Goal: Task Accomplishment & Management: Manage account settings

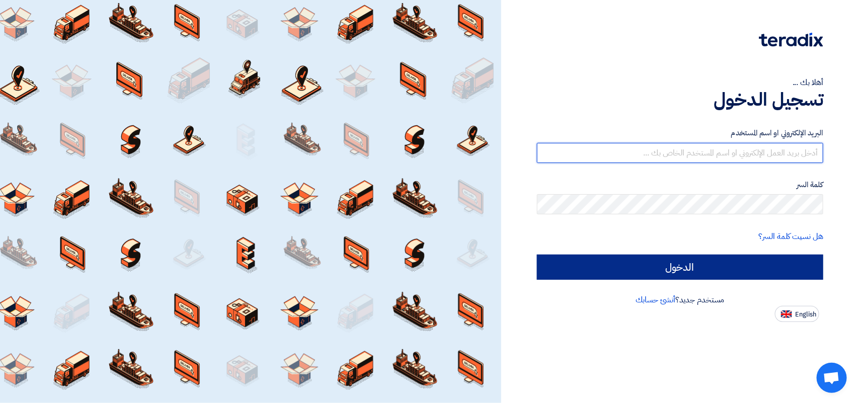
type input "[EMAIL_ADDRESS][DOMAIN_NAME]"
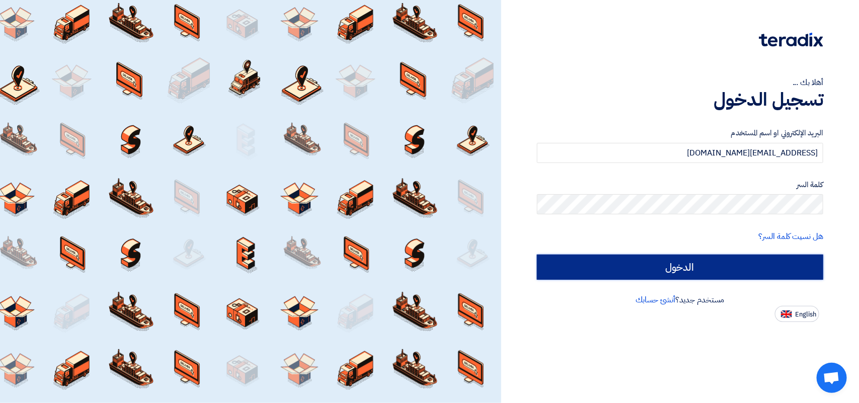
click at [685, 269] on input "الدخول" at bounding box center [680, 267] width 286 height 25
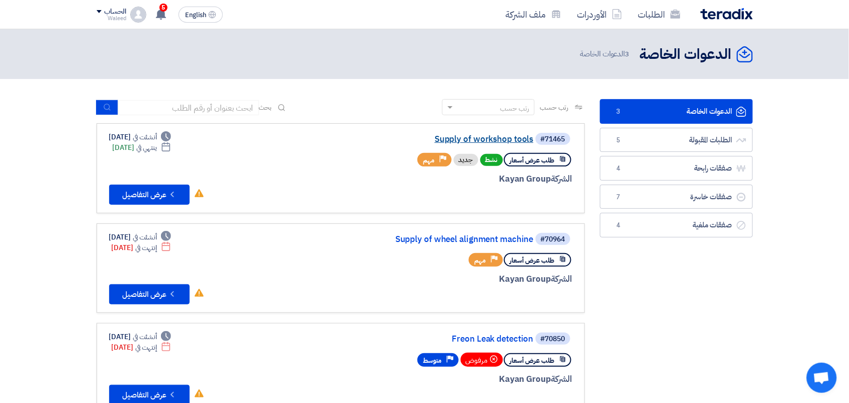
click at [509, 140] on link "Supply of workshop tools" at bounding box center [433, 139] width 201 height 9
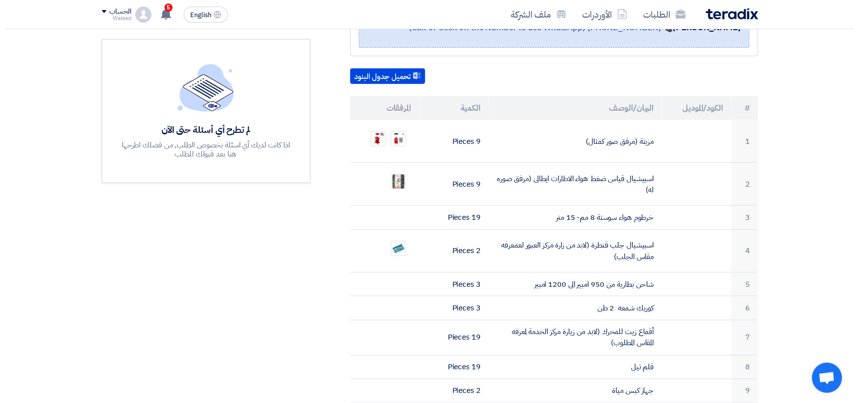
scroll to position [247, 0]
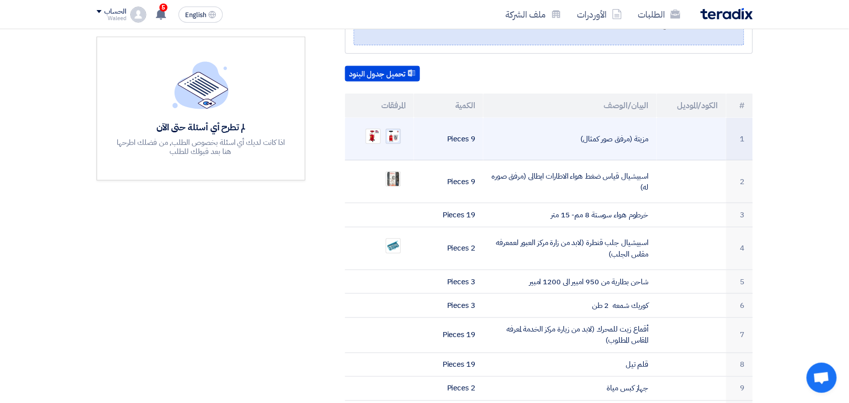
click at [396, 129] on img at bounding box center [393, 136] width 14 height 14
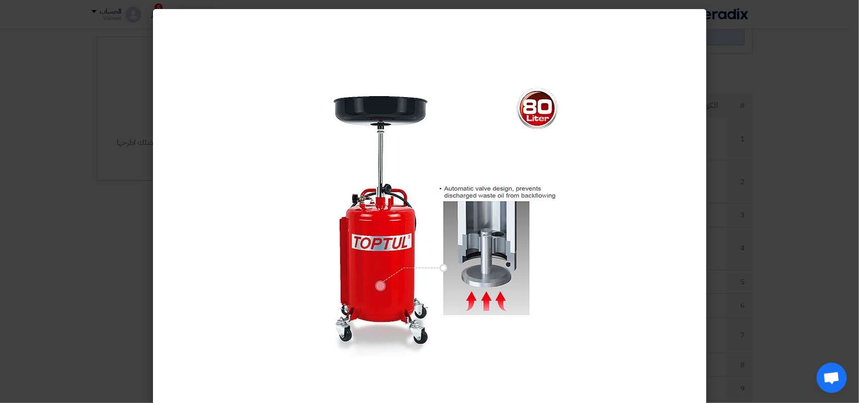
click at [76, 98] on modal-container at bounding box center [429, 201] width 859 height 403
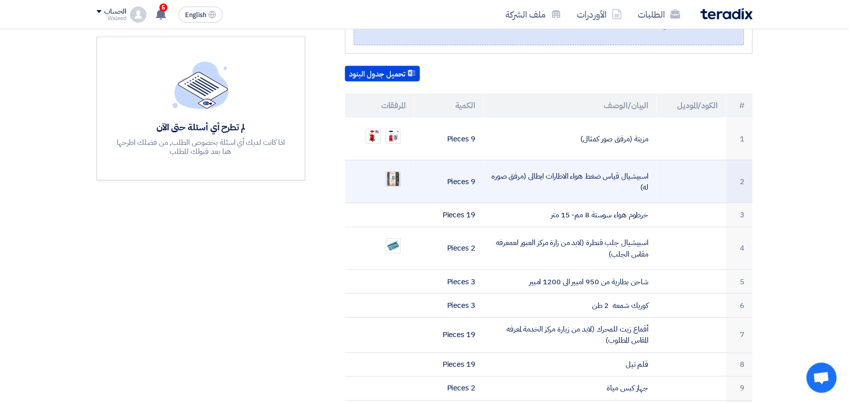
click at [394, 170] on img at bounding box center [393, 179] width 14 height 18
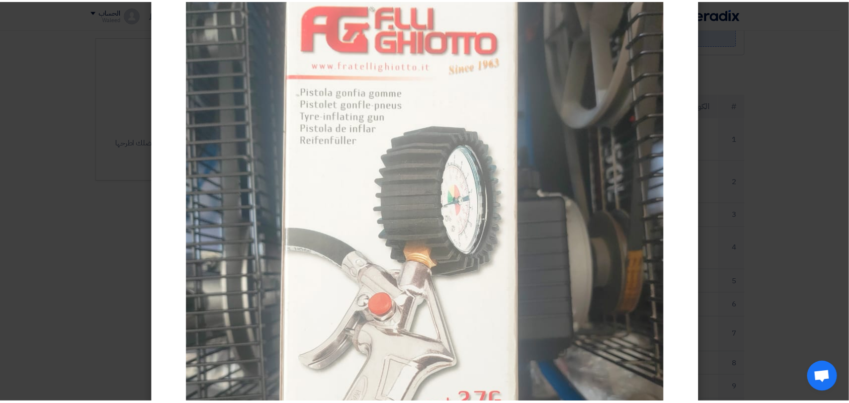
scroll to position [0, 0]
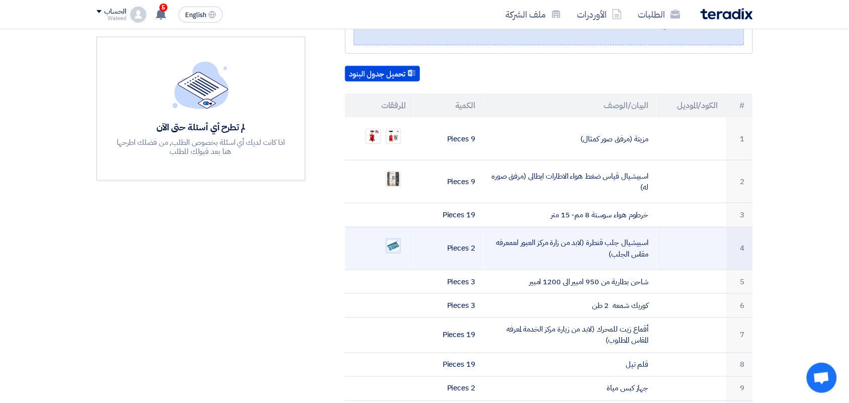
click at [393, 239] on img at bounding box center [393, 245] width 14 height 13
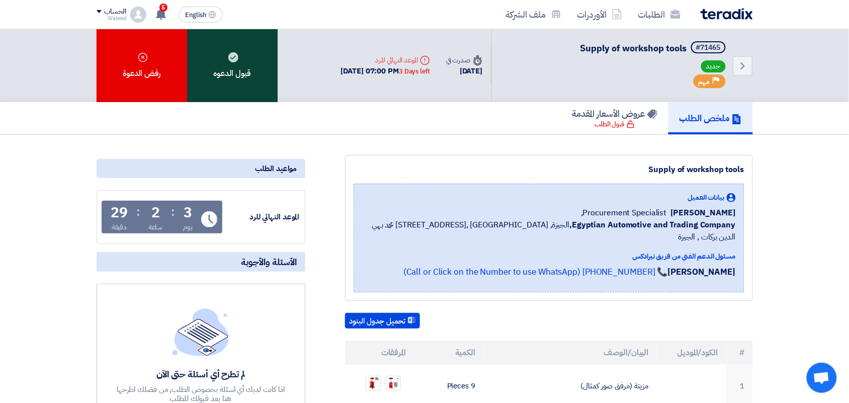
click at [234, 64] on div "قبول الدعوه" at bounding box center [232, 65] width 91 height 73
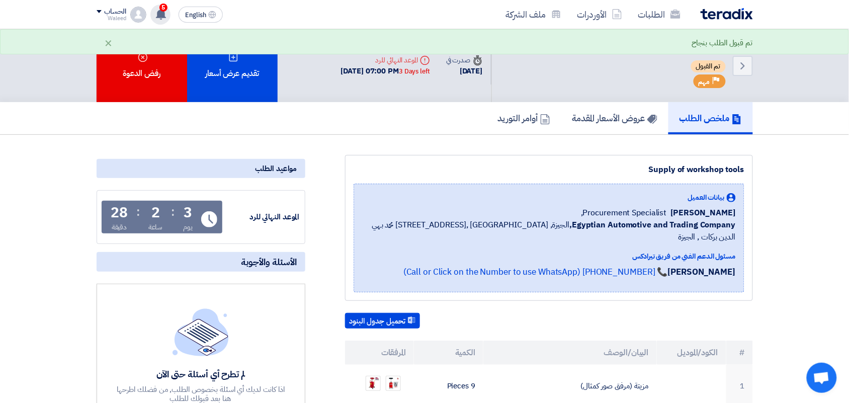
click at [161, 8] on span "5" at bounding box center [163, 8] width 8 height 8
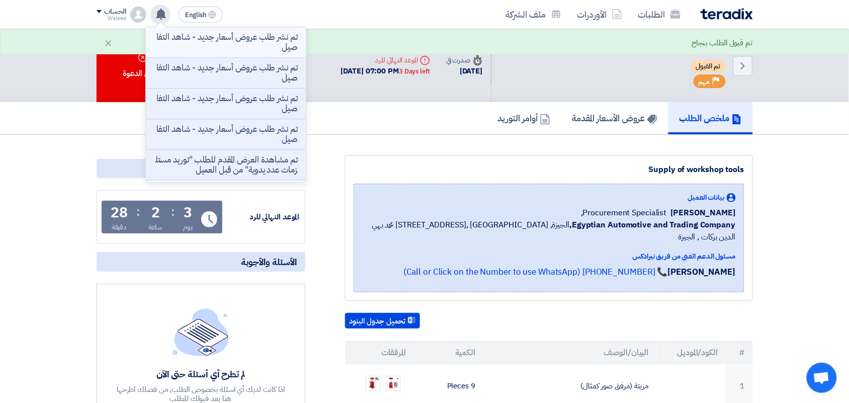
click at [237, 43] on p "تم نشر طلب عروض أسعار جديد - شاهد التفاصيل" at bounding box center [226, 42] width 144 height 20
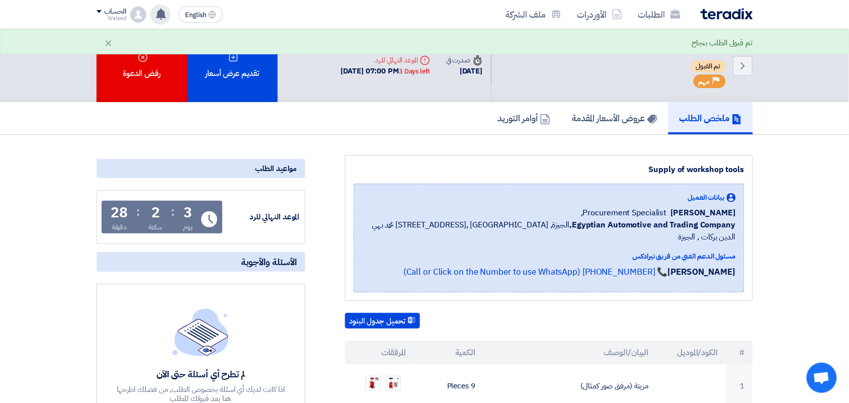
click at [161, 11] on use at bounding box center [161, 14] width 10 height 11
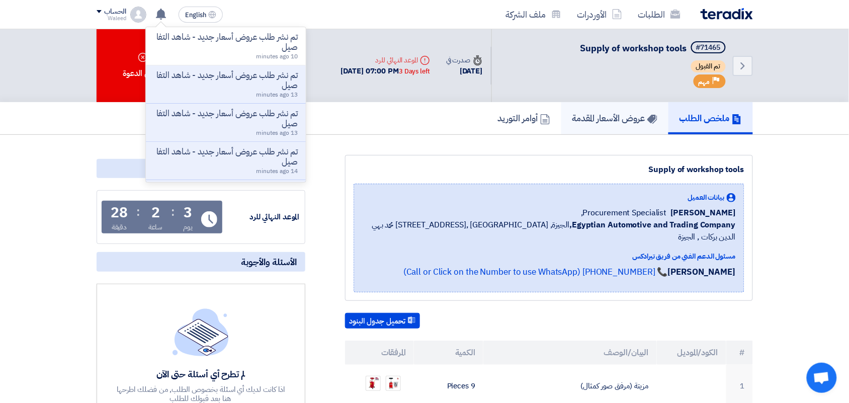
click at [614, 112] on h5 "عروض الأسعار المقدمة" at bounding box center [615, 118] width 85 height 12
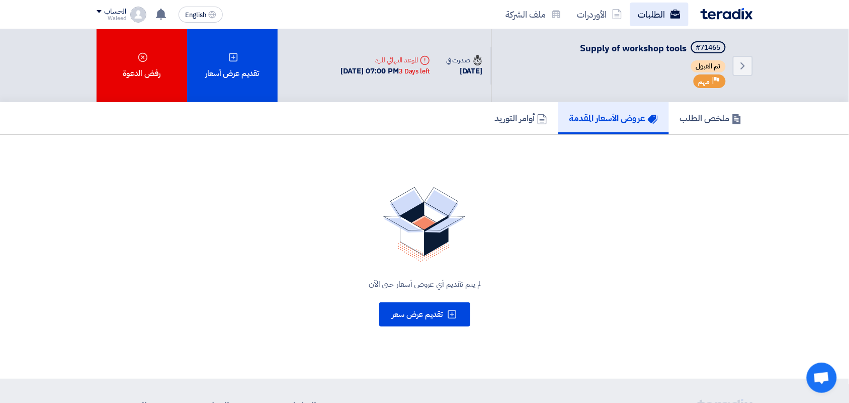
click at [651, 14] on link "الطلبات" at bounding box center [659, 15] width 58 height 24
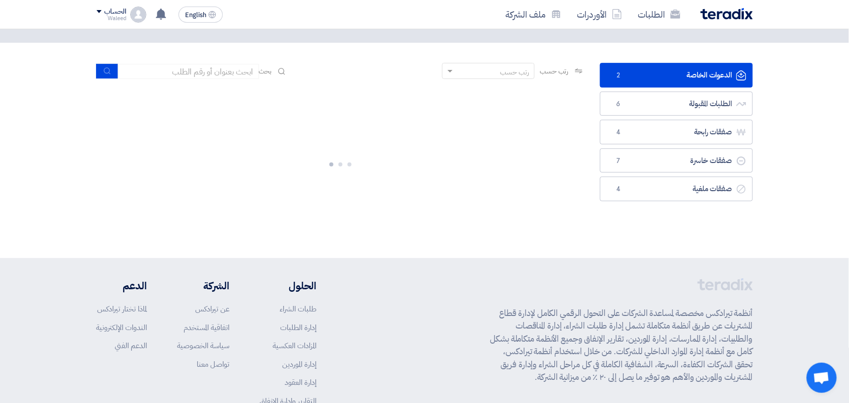
scroll to position [63, 0]
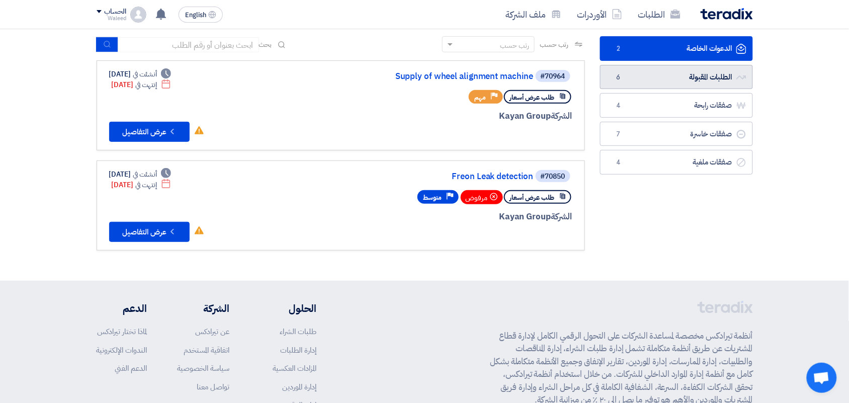
click at [678, 79] on link "الطلبات المقبولة الطلبات المقبولة 6" at bounding box center [676, 77] width 153 height 25
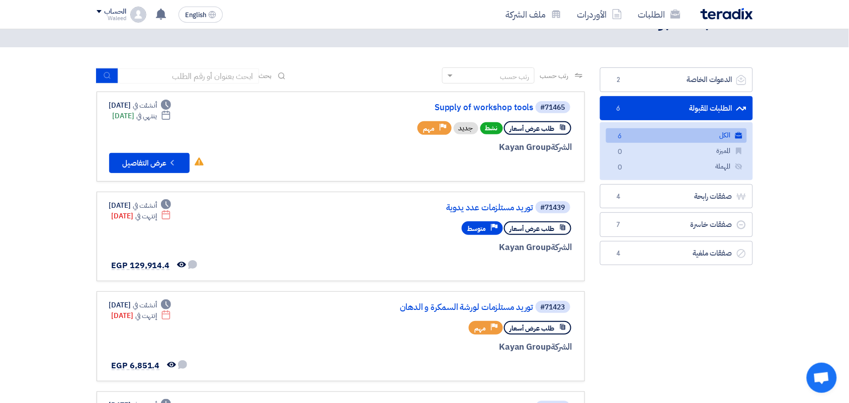
scroll to position [35, 0]
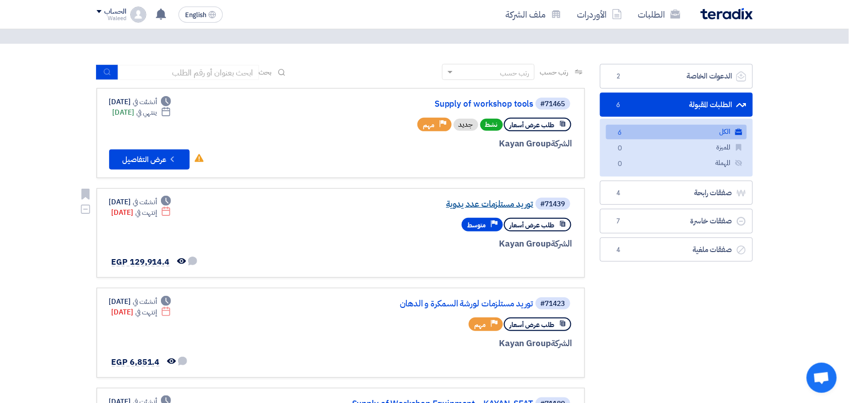
click at [484, 200] on link "توريد مستلزمات عدد يدوية" at bounding box center [433, 204] width 201 height 9
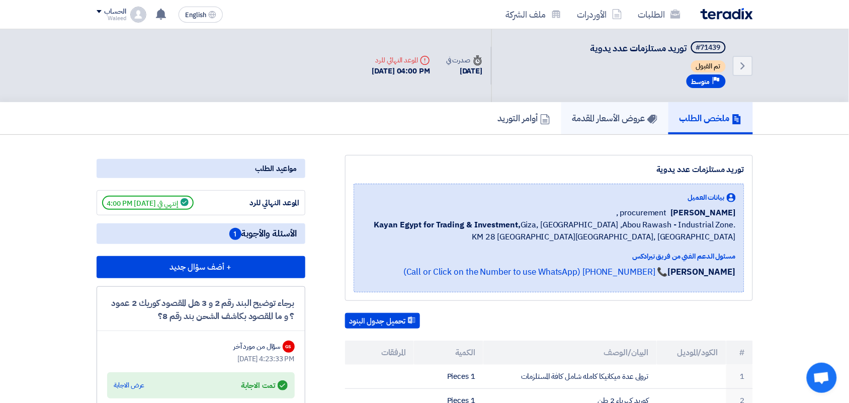
click at [610, 115] on h5 "عروض الأسعار المقدمة" at bounding box center [615, 118] width 85 height 12
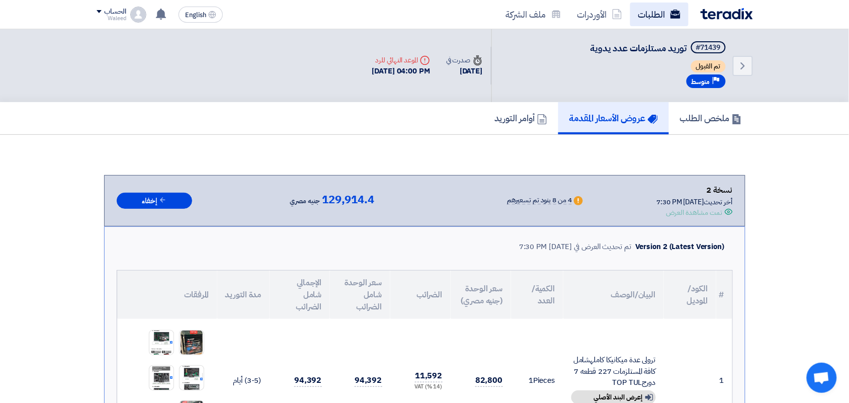
click at [642, 18] on link "الطلبات" at bounding box center [659, 15] width 58 height 24
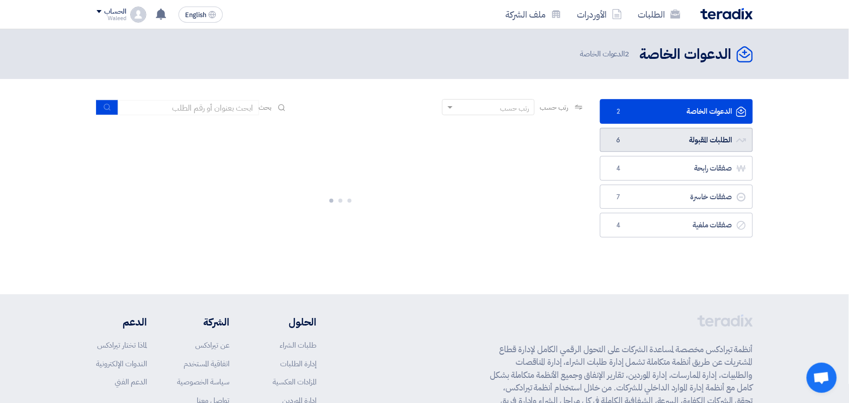
click at [640, 137] on link "الطلبات المقبولة الطلبات المقبولة 6" at bounding box center [676, 140] width 153 height 25
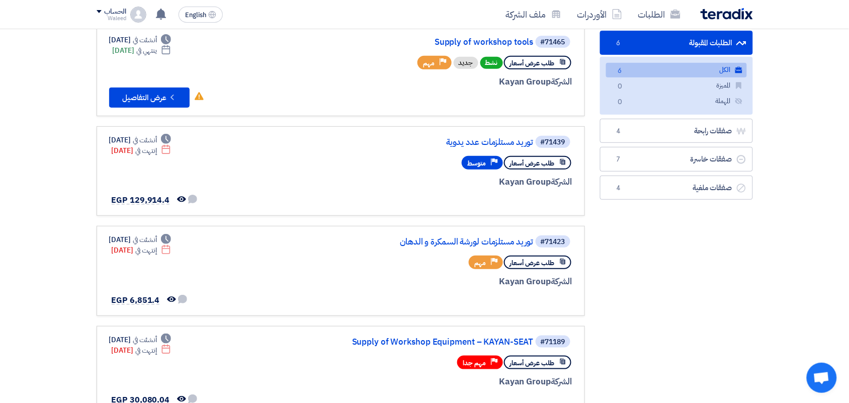
scroll to position [104, 0]
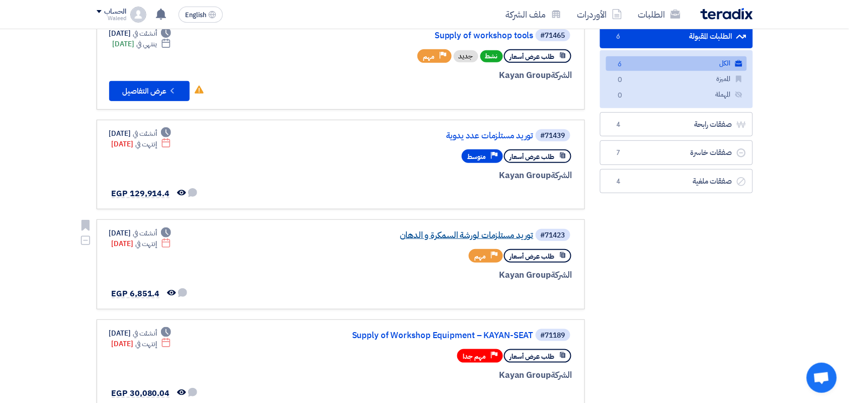
click at [451, 233] on link "توريد مستلزمات لورشة السمكرة و الدهان" at bounding box center [433, 235] width 201 height 9
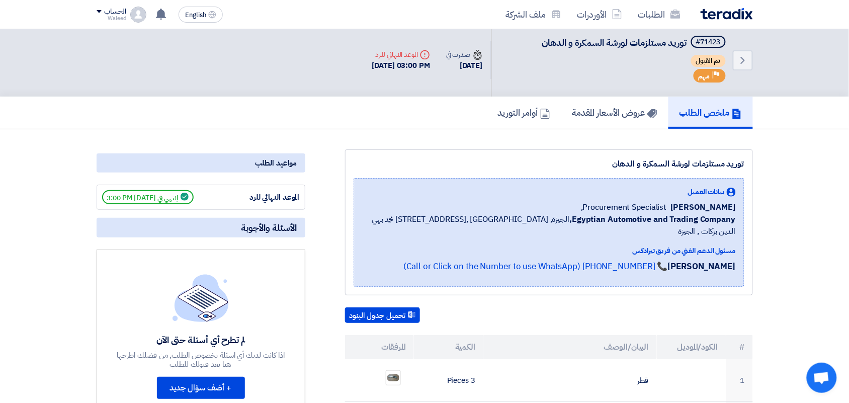
scroll to position [2, 0]
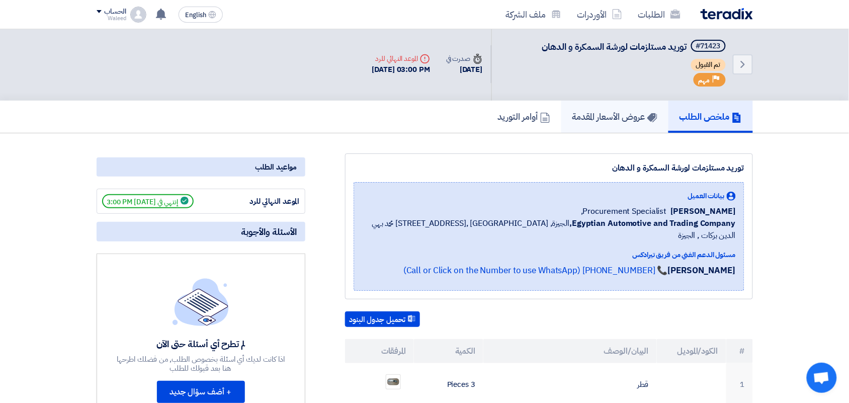
click at [624, 113] on h5 "عروض الأسعار المقدمة" at bounding box center [615, 117] width 85 height 12
